Goal: Information Seeking & Learning: Learn about a topic

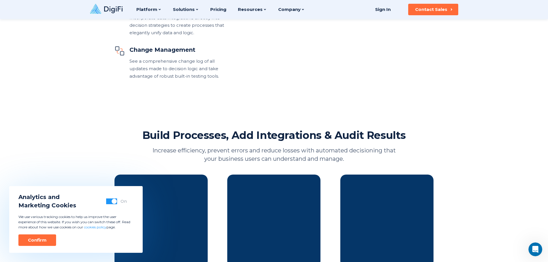
scroll to position [288, 0]
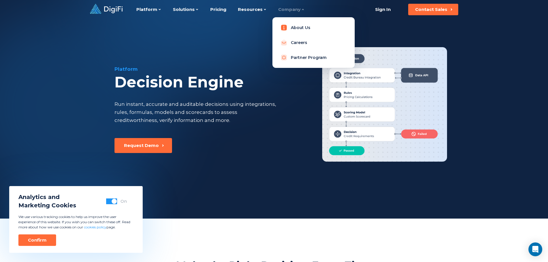
click at [298, 25] on link "About Us" at bounding box center [313, 28] width 73 height 12
